Goal: Use online tool/utility: Utilize a website feature to perform a specific function

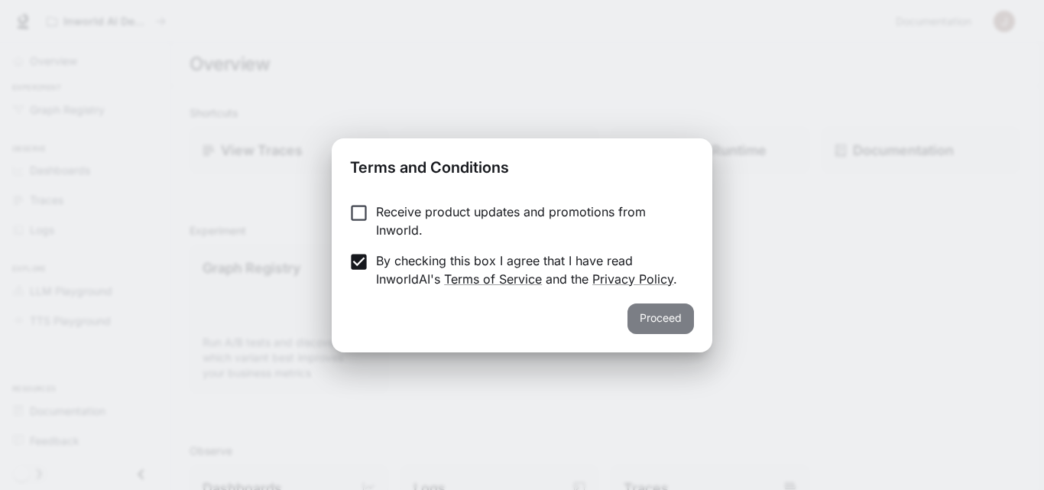
click at [656, 320] on button "Proceed" at bounding box center [661, 319] width 67 height 31
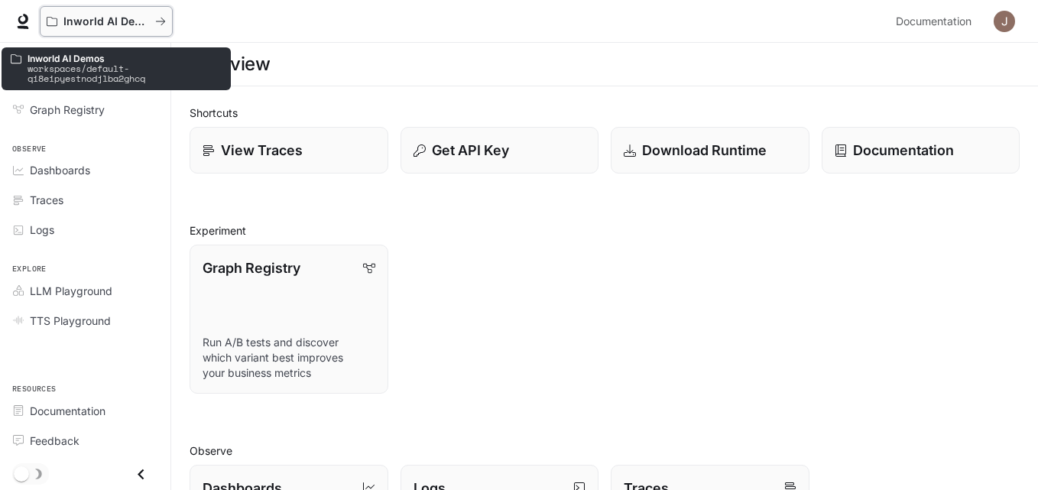
click at [87, 27] on p "Inworld AI Demos" at bounding box center [106, 21] width 86 height 13
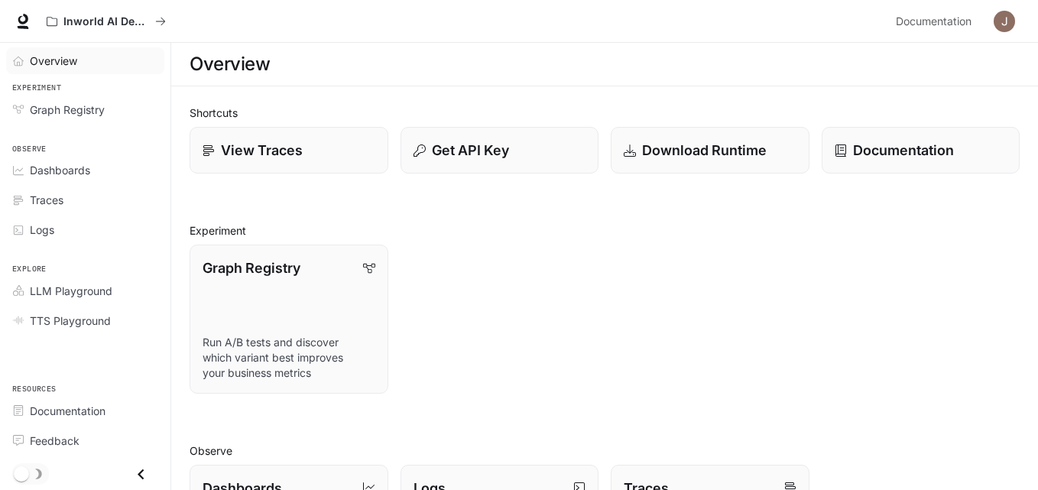
click at [28, 63] on span "Overview" at bounding box center [21, 61] width 17 height 11
click at [111, 113] on div "Graph Registry" at bounding box center [94, 110] width 128 height 16
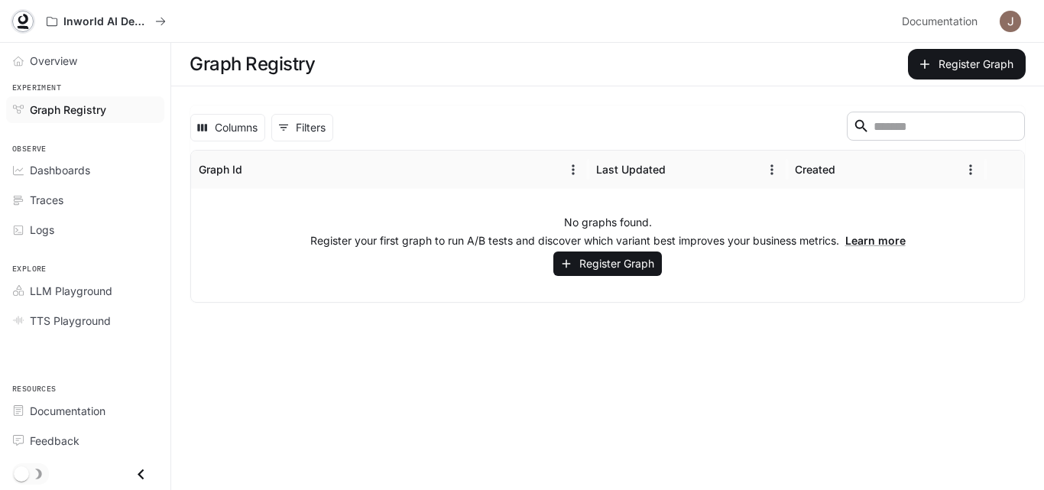
click at [25, 28] on icon at bounding box center [23, 27] width 11 height 3
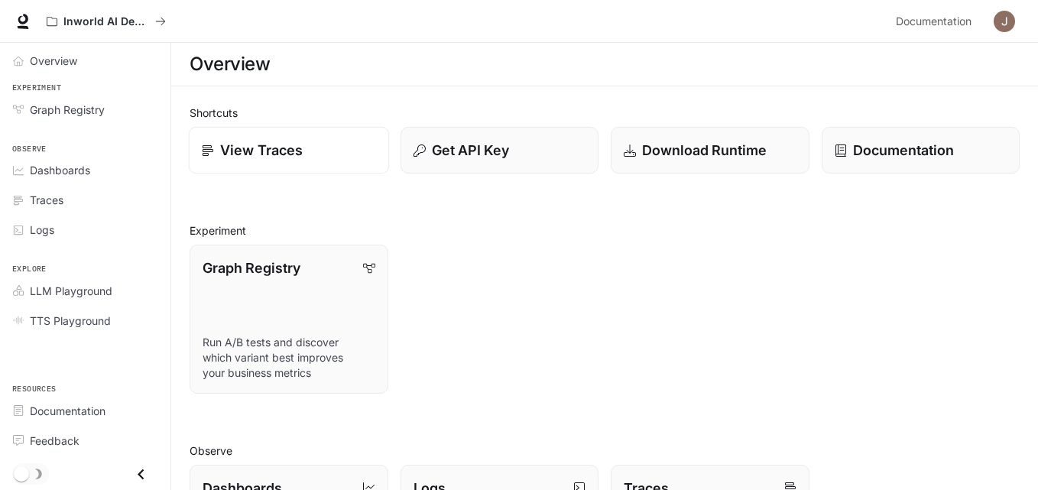
click at [365, 149] on div "View Traces" at bounding box center [289, 150] width 174 height 21
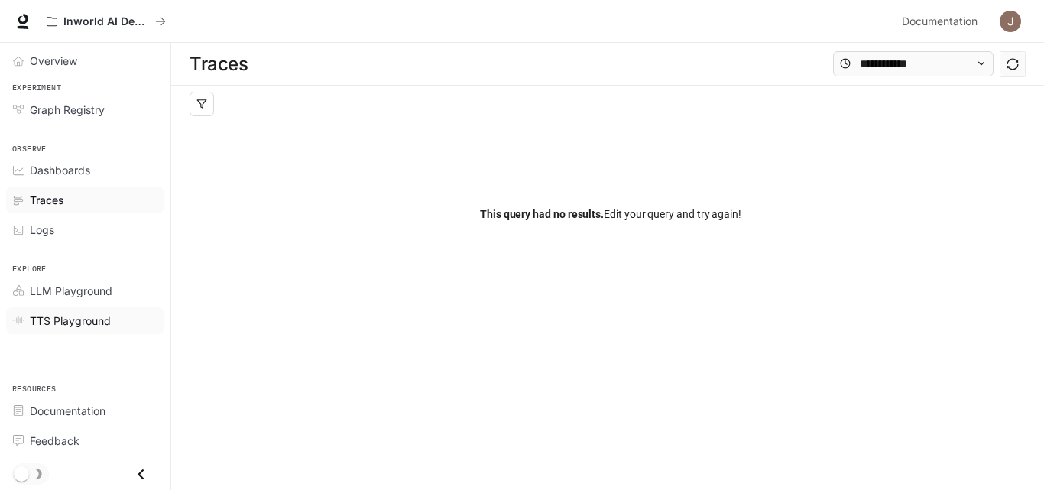
click at [53, 322] on span "TTS Playground" at bounding box center [70, 321] width 81 height 16
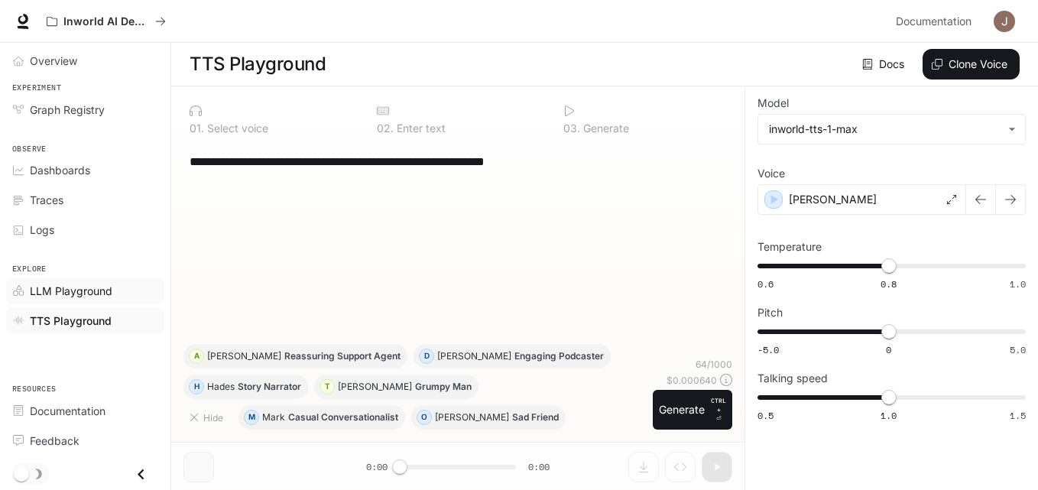
click at [47, 288] on span "LLM Playground" at bounding box center [71, 291] width 83 height 16
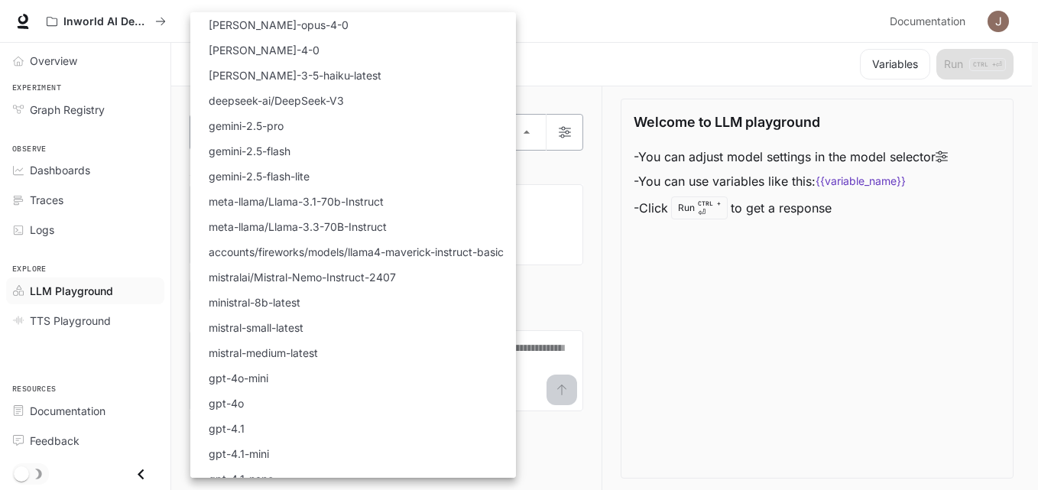
click at [531, 134] on body "Skip to main content Inworld AI Demos Documentation Documentation Portal Overvi…" at bounding box center [519, 245] width 1038 height 491
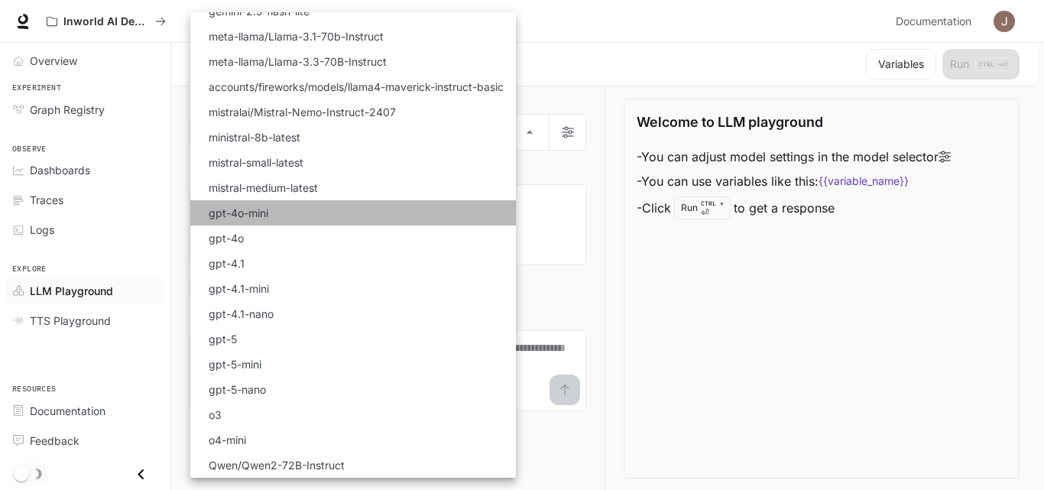
click at [263, 211] on p "gpt-4o-mini" at bounding box center [239, 213] width 60 height 16
type input "**********"
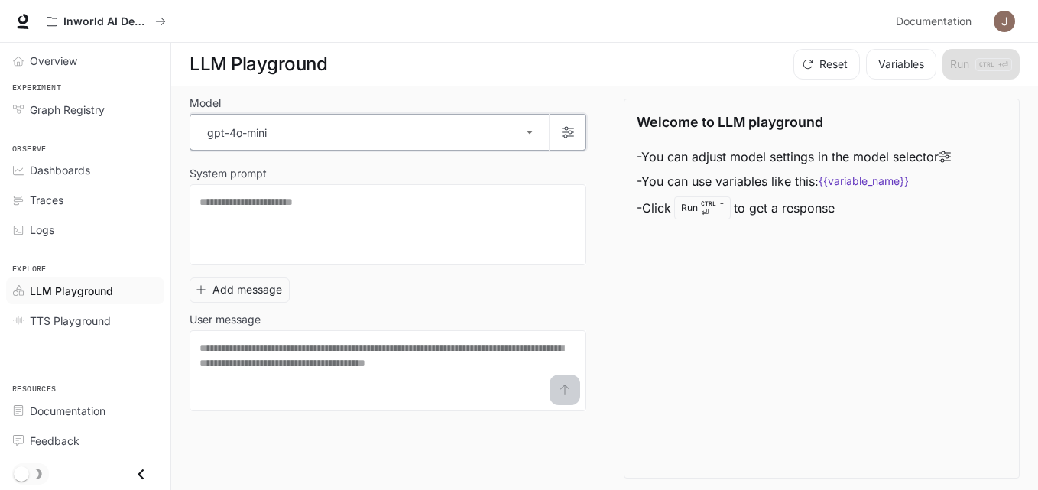
click at [571, 141] on button "button" at bounding box center [567, 132] width 37 height 37
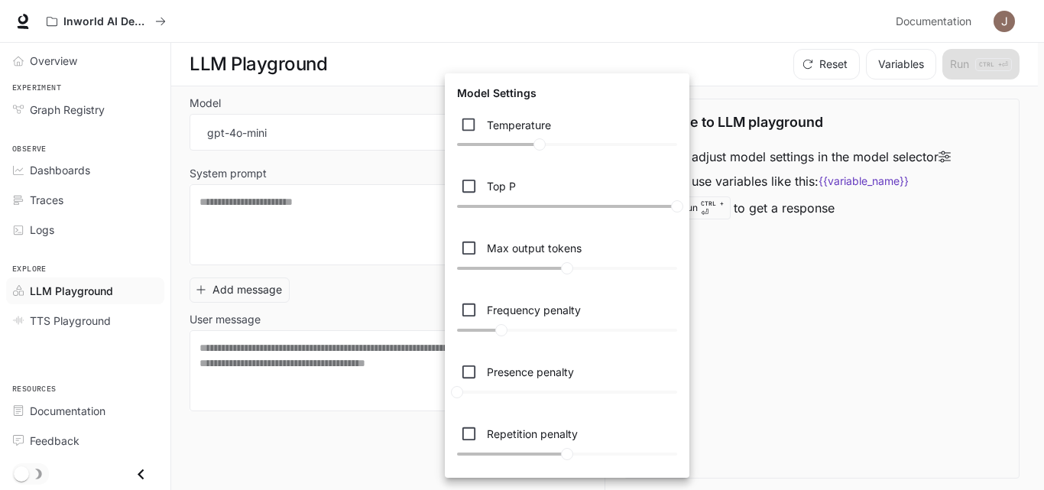
click at [363, 288] on div at bounding box center [522, 245] width 1044 height 490
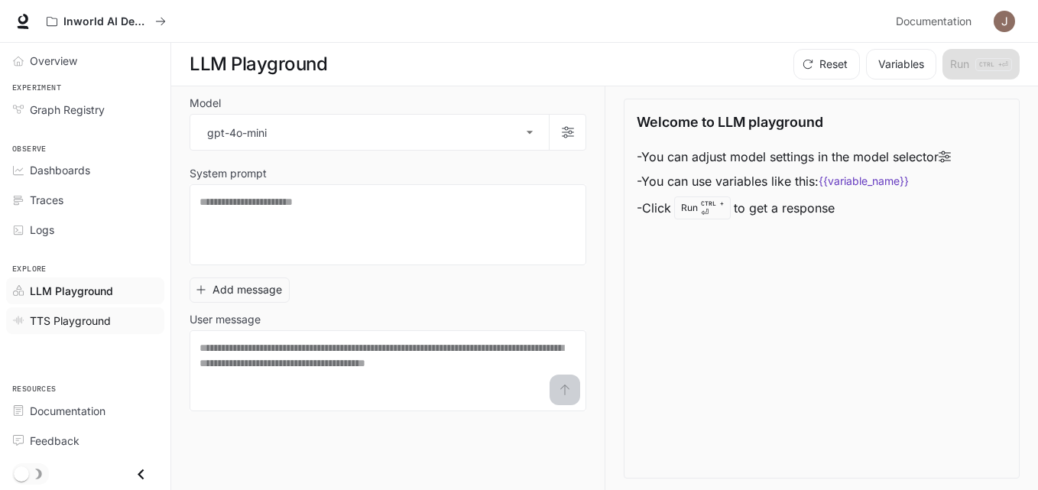
click at [111, 326] on div "TTS Playground" at bounding box center [94, 321] width 128 height 16
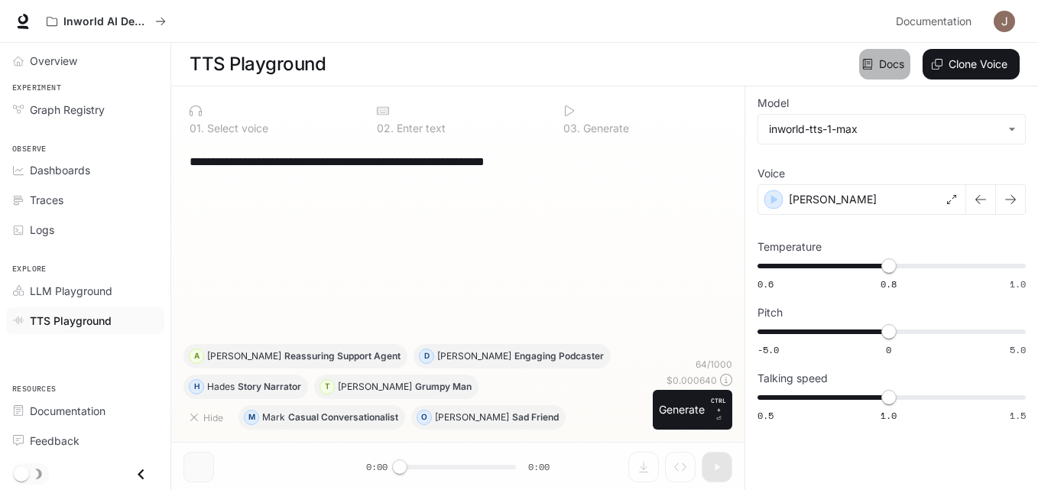
click at [885, 60] on link "Docs" at bounding box center [884, 64] width 51 height 31
